Goal: Task Accomplishment & Management: Manage account settings

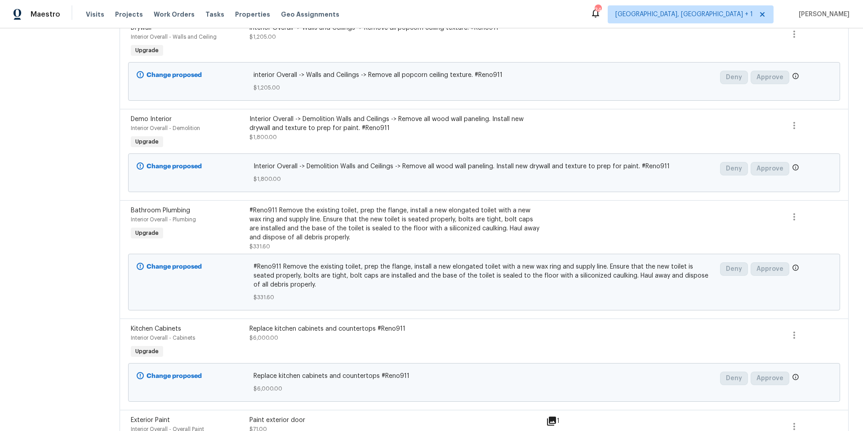
scroll to position [744, 0]
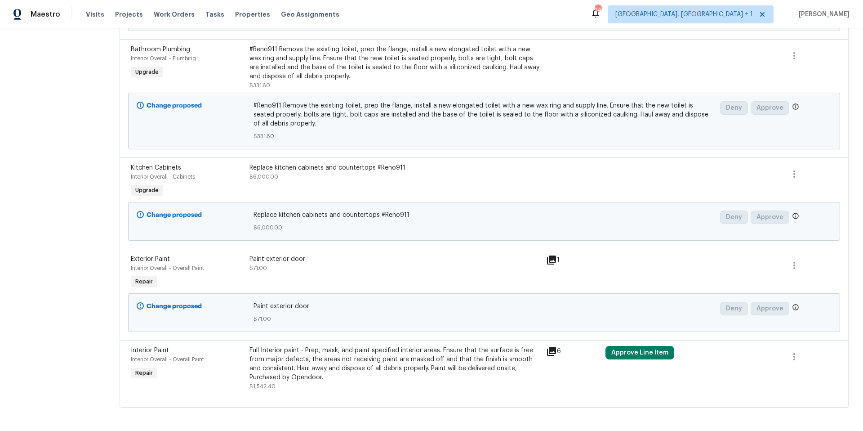
click at [646, 351] on div "Approve Line Item" at bounding box center [662, 368] width 119 height 50
click at [646, 349] on button "Approve Line Item" at bounding box center [640, 352] width 69 height 13
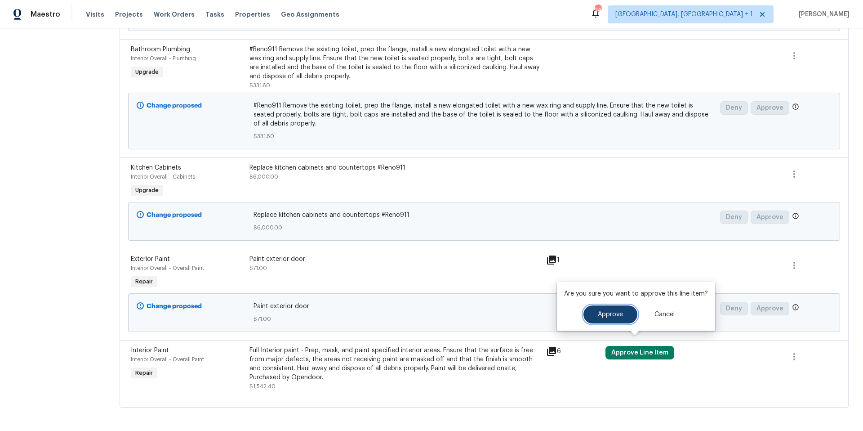
click at [621, 308] on button "Approve" at bounding box center [611, 314] width 54 height 18
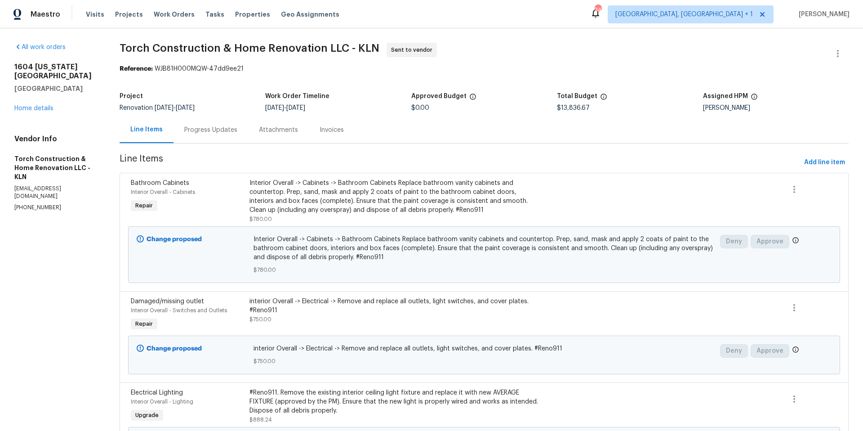
scroll to position [2, 0]
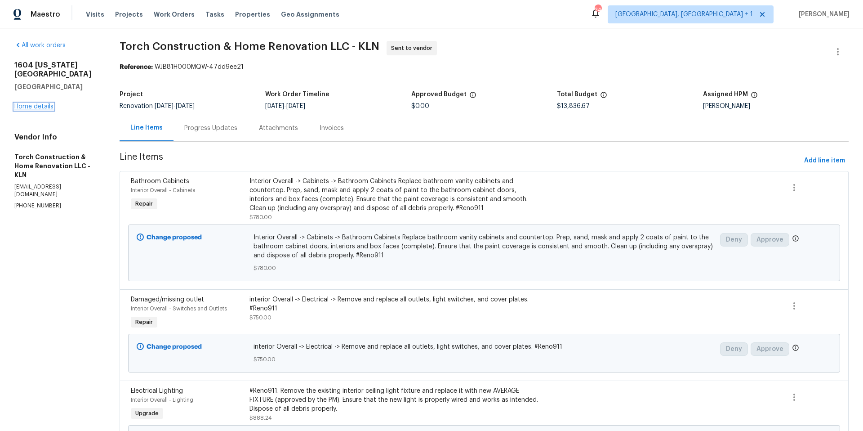
click at [32, 103] on link "Home details" at bounding box center [33, 106] width 39 height 6
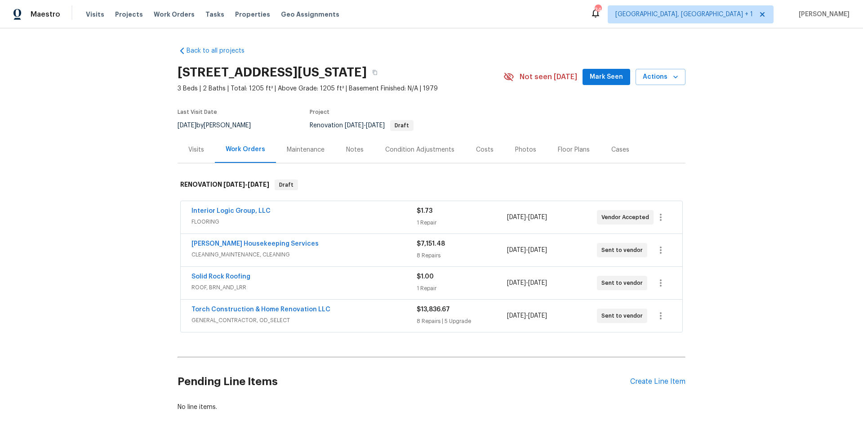
click at [372, 313] on div "Torch Construction & Home Renovation LLC" at bounding box center [304, 310] width 225 height 11
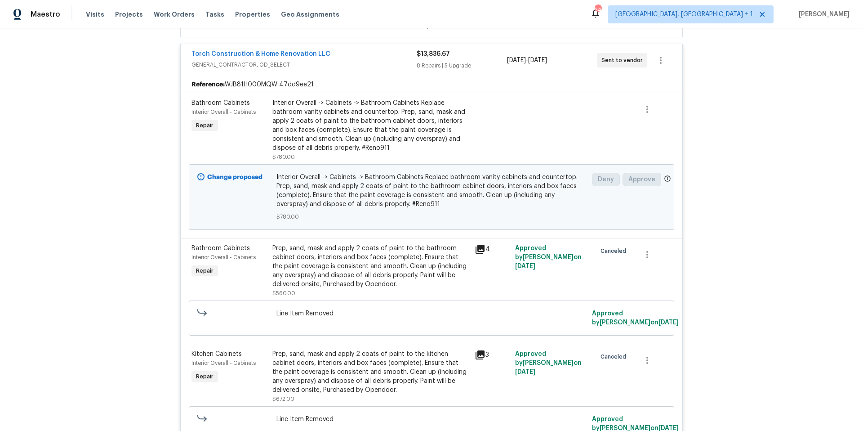
scroll to position [279, 0]
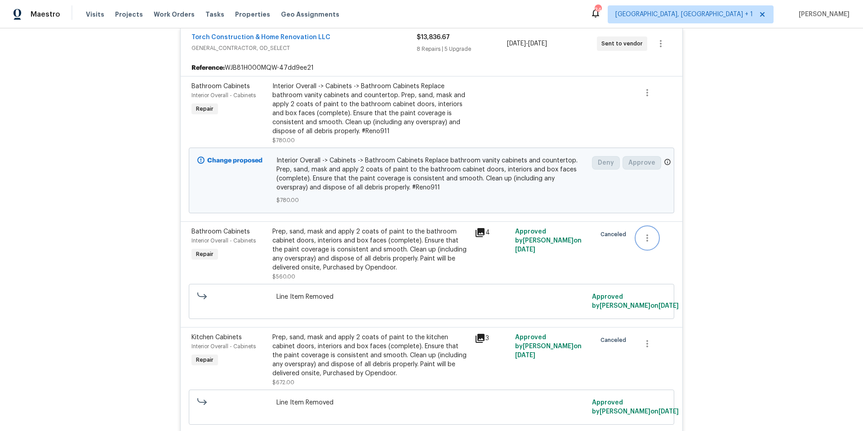
click at [647, 235] on icon "button" at bounding box center [648, 237] width 2 height 7
click at [652, 239] on li "Cancel" at bounding box center [651, 238] width 35 height 15
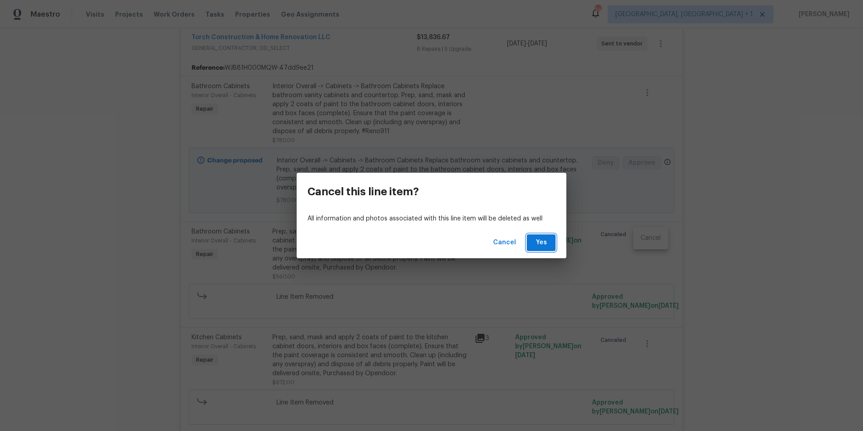
click at [540, 246] on span "Yes" at bounding box center [541, 242] width 14 height 11
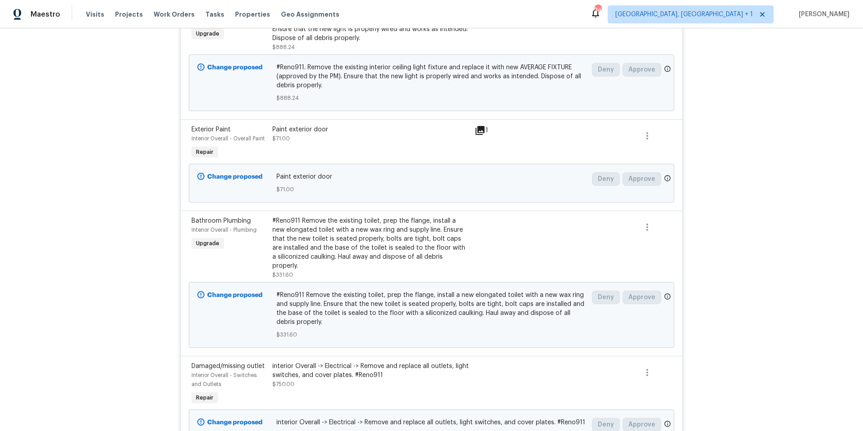
scroll to position [1080, 0]
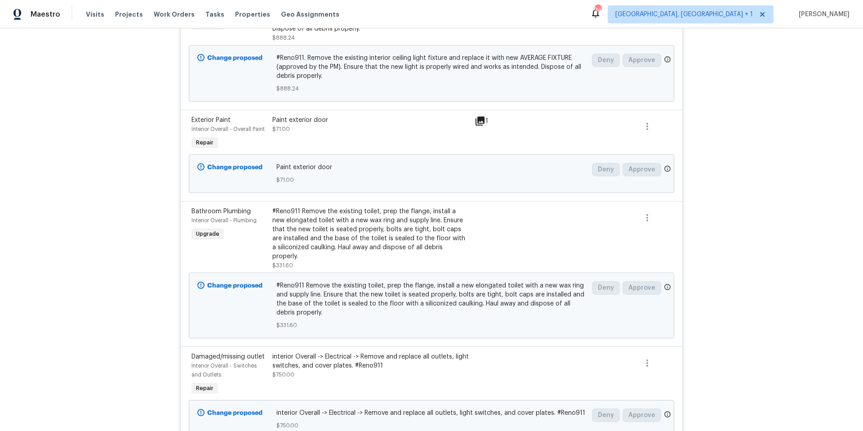
click at [337, 352] on div "interior Overall -> Electrical -> Remove and replace all outlets, light switche…" at bounding box center [370, 361] width 197 height 18
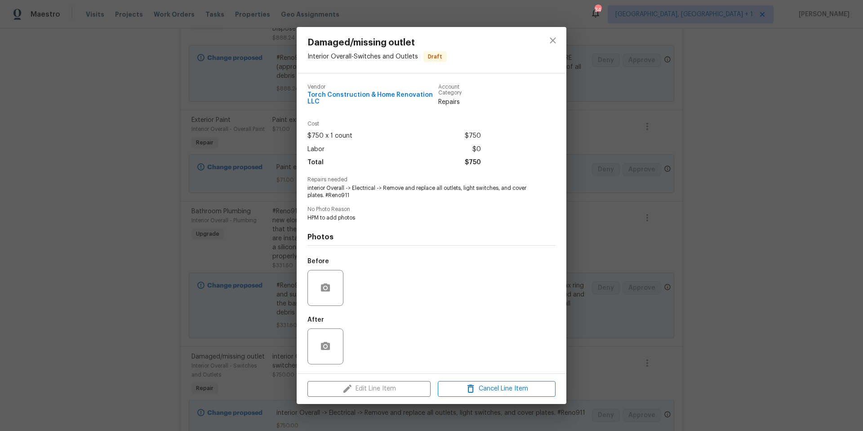
click at [429, 58] on span "Draft" at bounding box center [435, 56] width 22 height 9
click at [553, 39] on icon "close" at bounding box center [553, 40] width 11 height 11
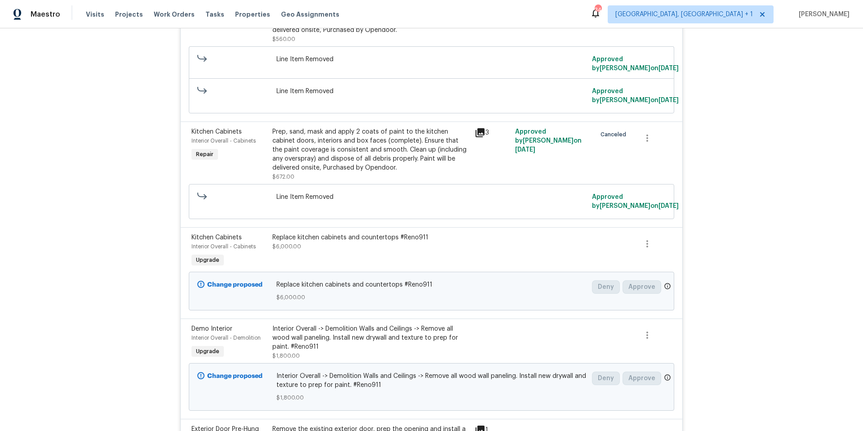
scroll to position [69, 0]
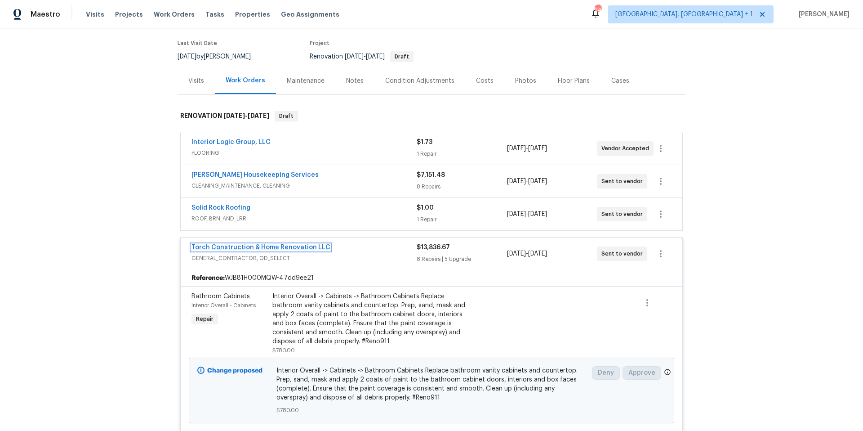
click at [243, 244] on link "Torch Construction & Home Renovation LLC" at bounding box center [261, 247] width 139 height 6
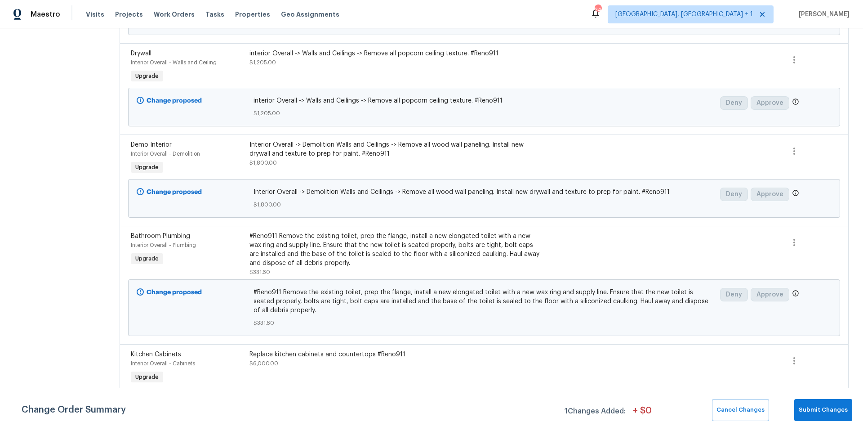
scroll to position [744, 0]
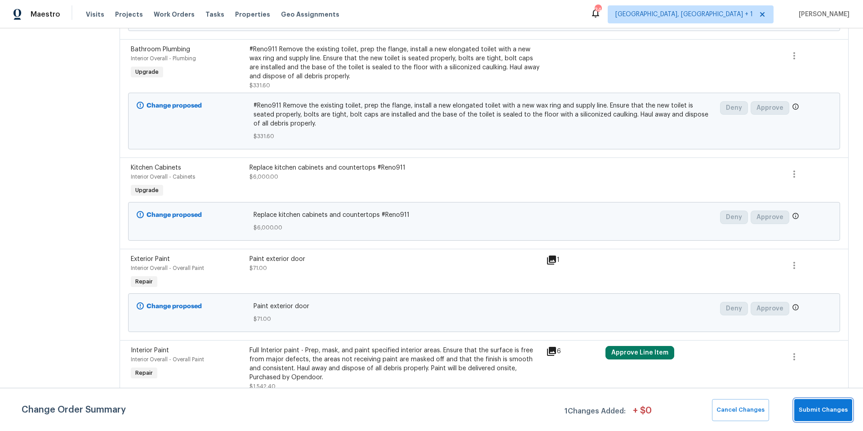
click at [800, 405] on button "Submit Changes" at bounding box center [824, 410] width 58 height 22
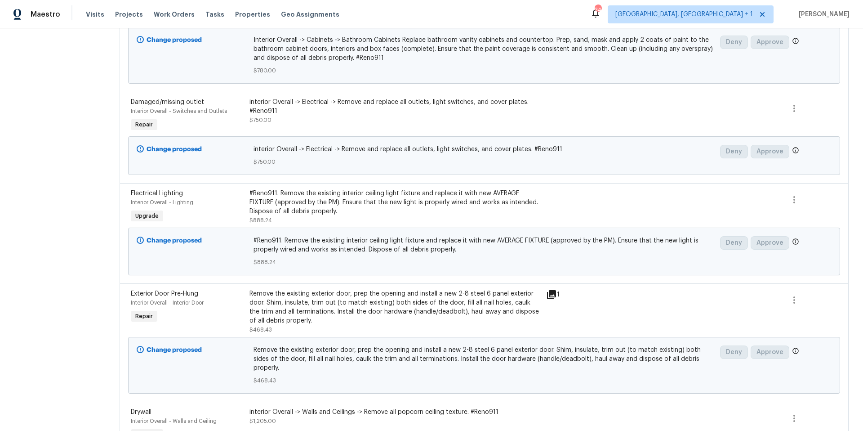
scroll to position [197, 0]
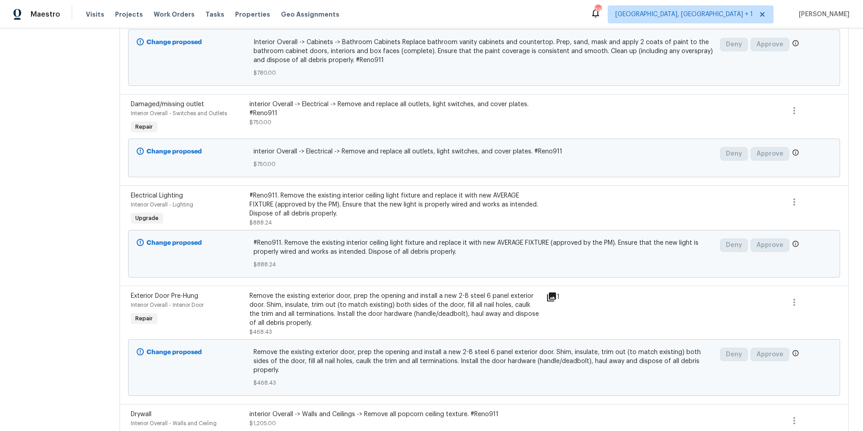
click at [290, 105] on div "interior Overall -> Electrical -> Remove and replace all outlets, light switche…" at bounding box center [395, 109] width 291 height 18
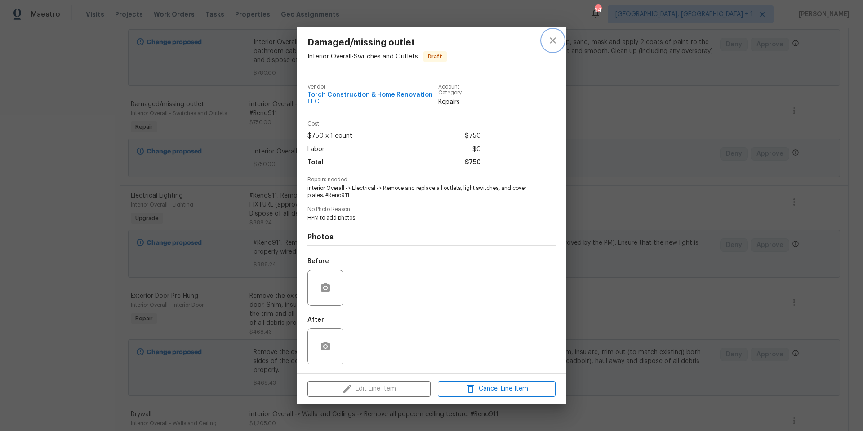
click at [551, 43] on icon "close" at bounding box center [553, 41] width 6 height 6
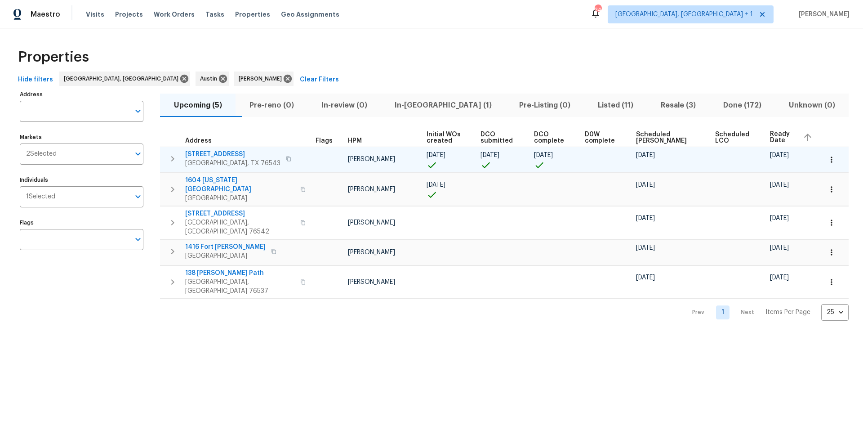
click at [822, 156] on button "button" at bounding box center [832, 160] width 20 height 20
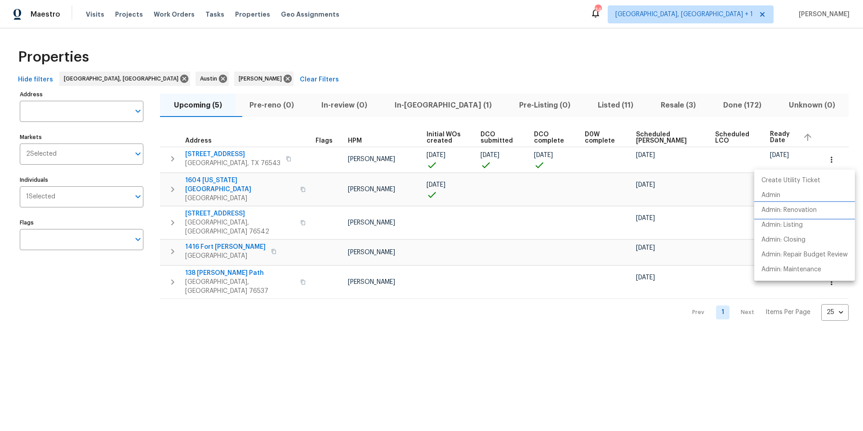
click at [801, 208] on p "Admin: Renovation" at bounding box center [789, 209] width 55 height 9
click at [701, 200] on div at bounding box center [431, 215] width 863 height 431
click at [712, 195] on td at bounding box center [739, 189] width 55 height 33
